Goal: Information Seeking & Learning: Learn about a topic

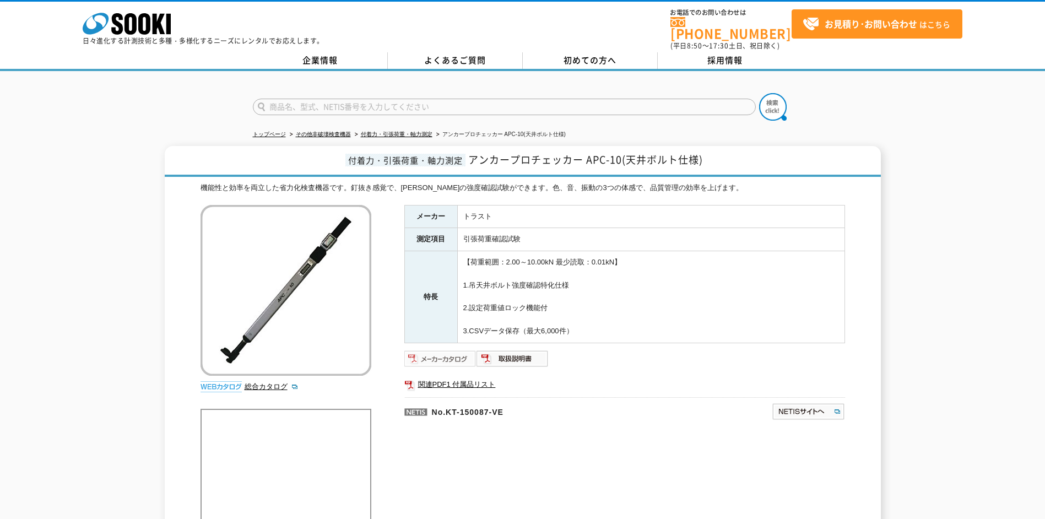
click at [438, 351] on img at bounding box center [440, 359] width 72 height 18
click at [513, 350] on img at bounding box center [512, 359] width 72 height 18
click at [436, 53] on link "よくあるご質問" at bounding box center [455, 60] width 135 height 17
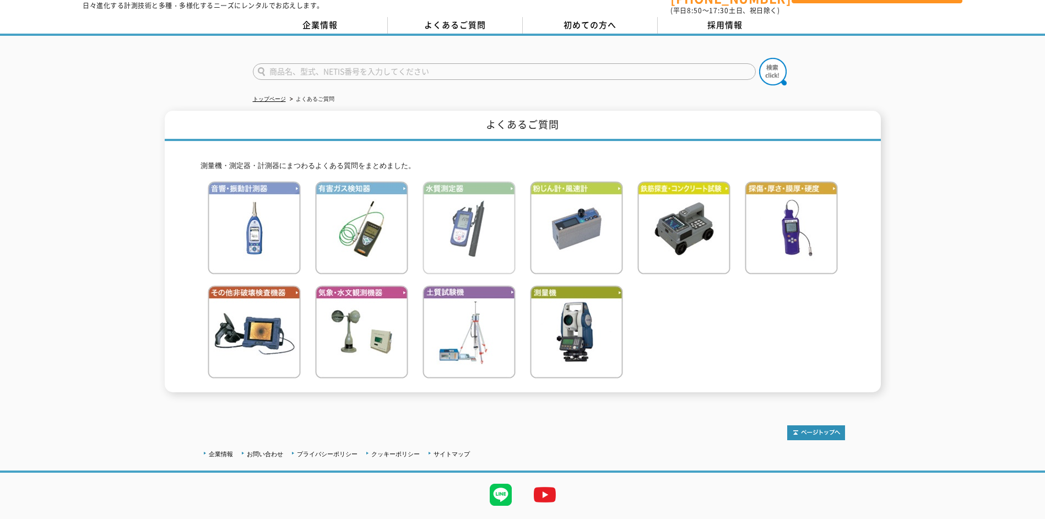
scroll to position [58, 0]
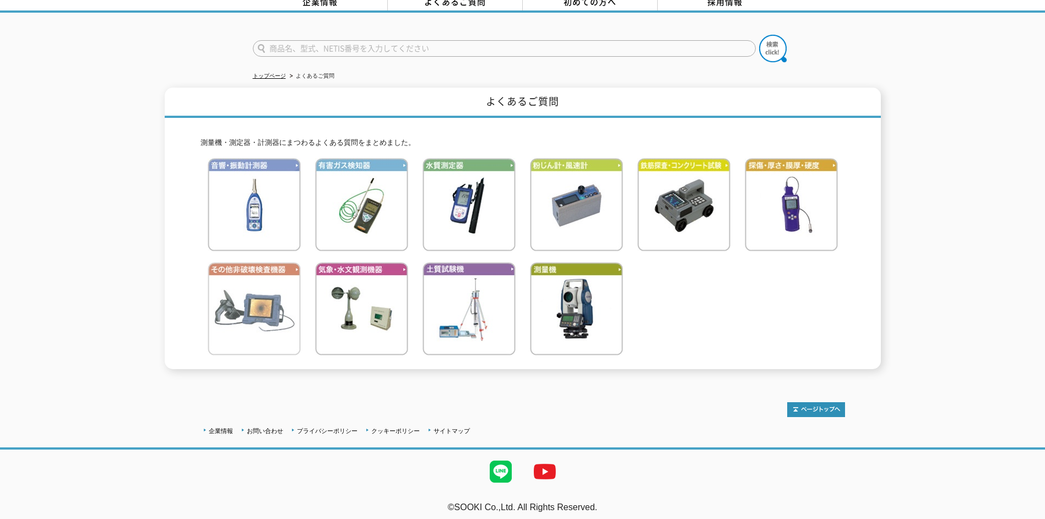
click at [242, 276] on img at bounding box center [254, 308] width 93 height 93
